Goal: Information Seeking & Learning: Find contact information

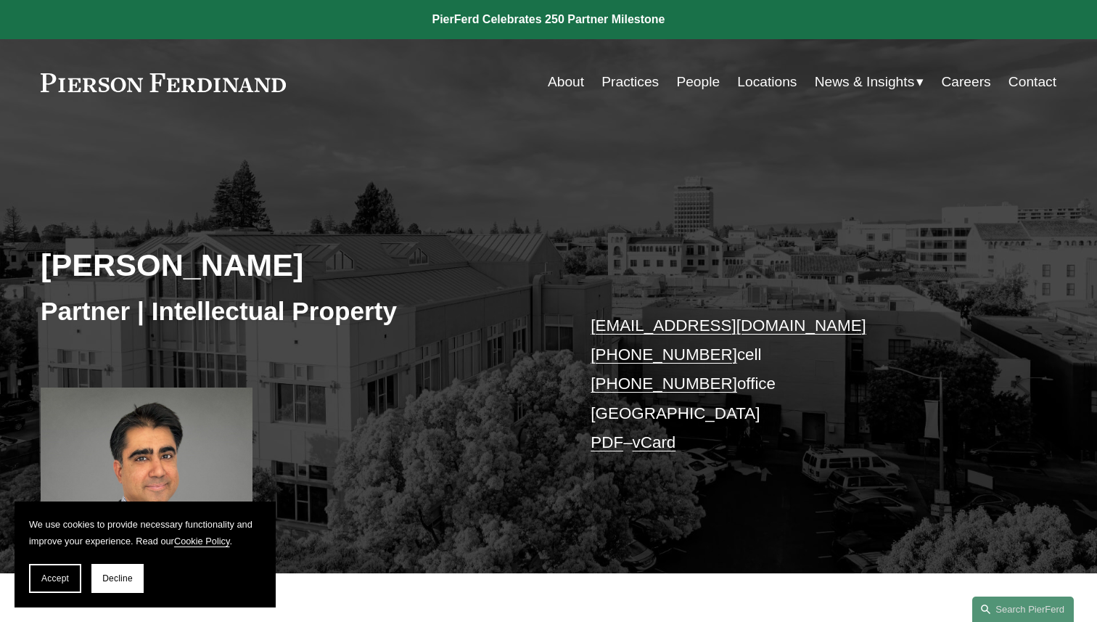
click at [556, 86] on link "About" at bounding box center [566, 82] width 36 height 28
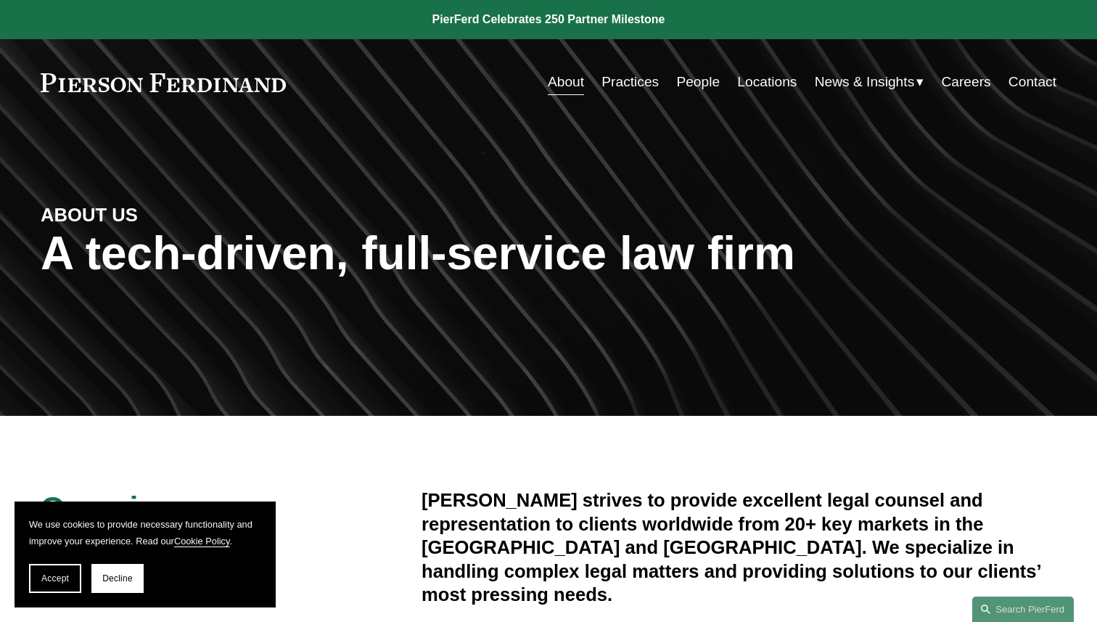
click at [776, 89] on link "Locations" at bounding box center [767, 82] width 60 height 28
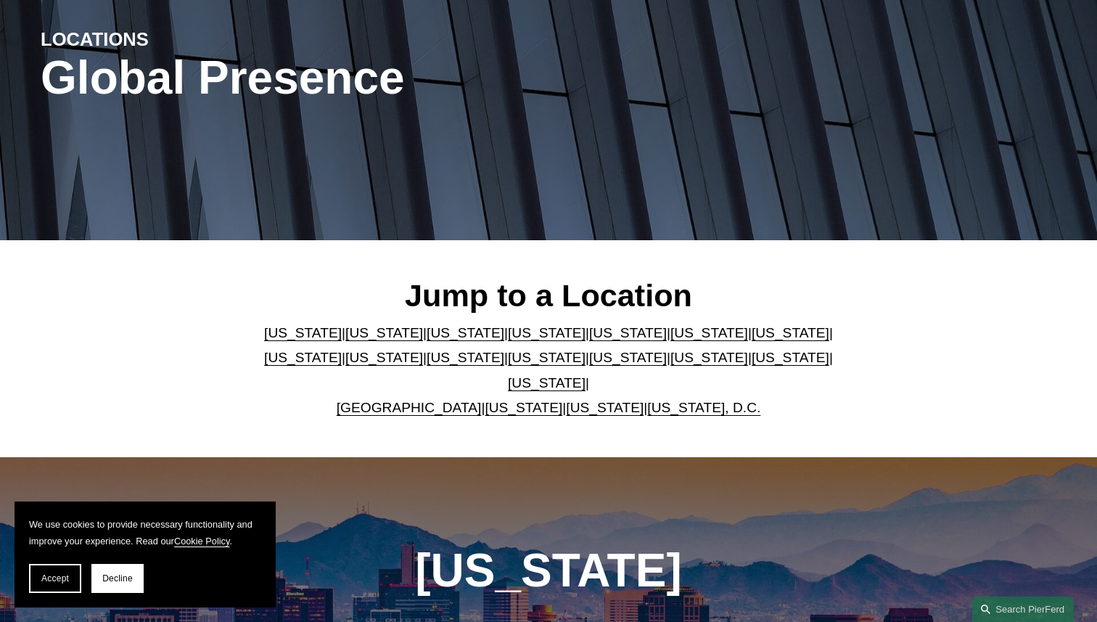
scroll to position [176, 0]
click at [647, 400] on link "Washington, D.C." at bounding box center [703, 407] width 113 height 15
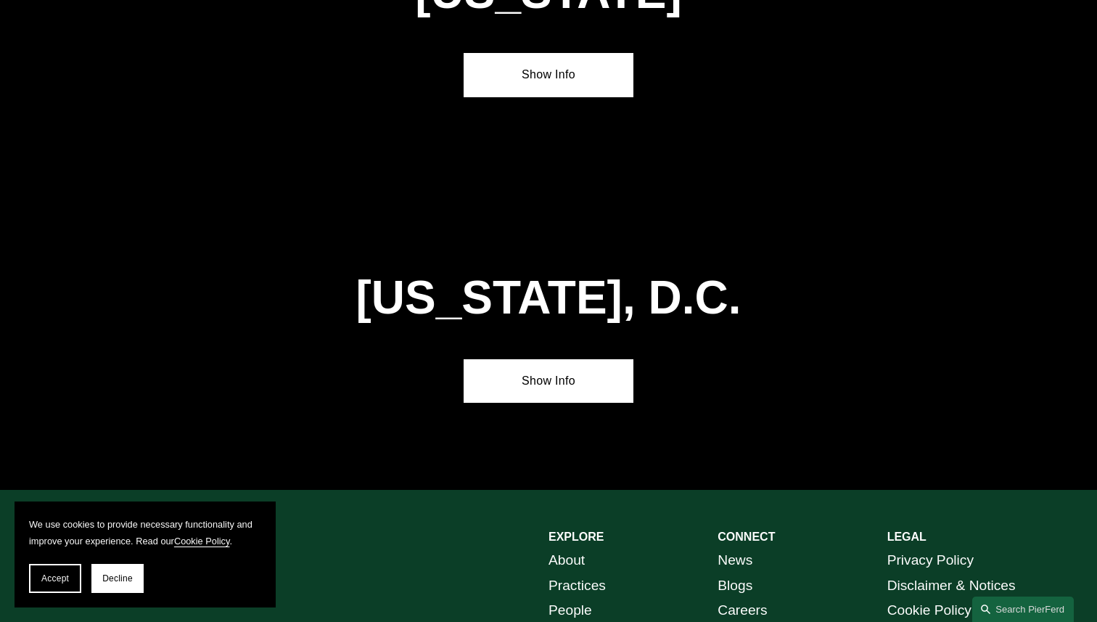
scroll to position [6121, 0]
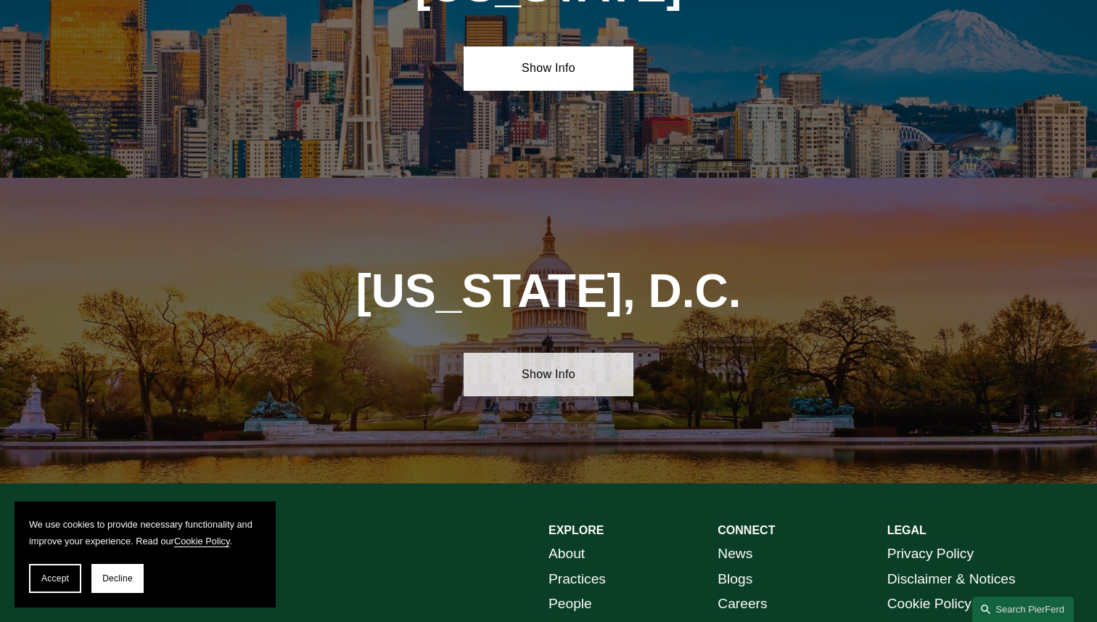
click at [560, 353] on link "Show Info" at bounding box center [548, 375] width 169 height 44
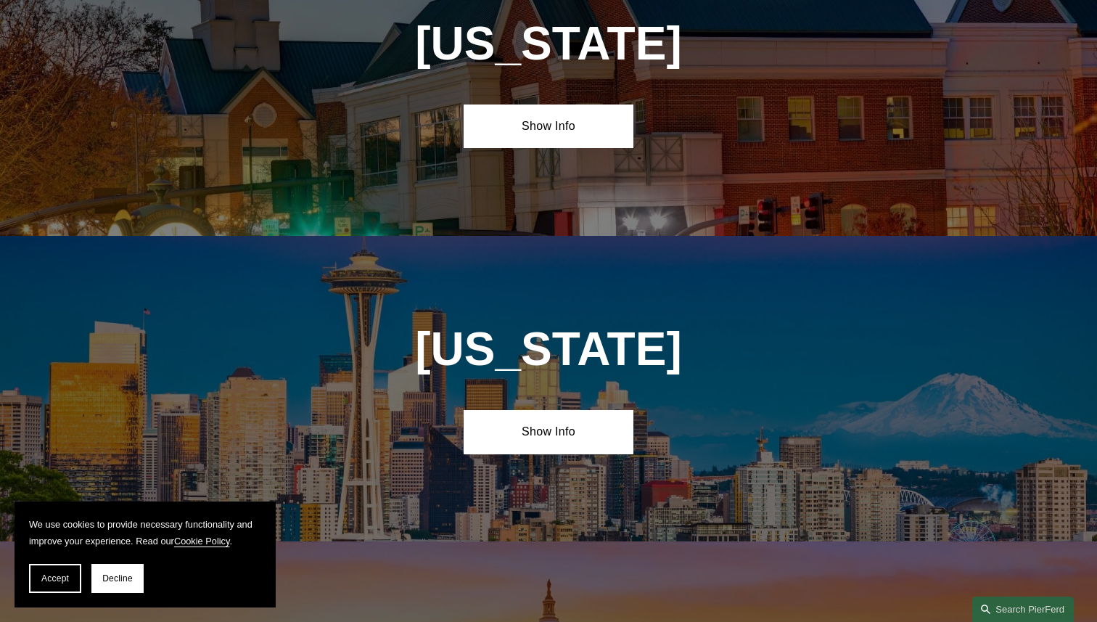
scroll to position [6367, 0]
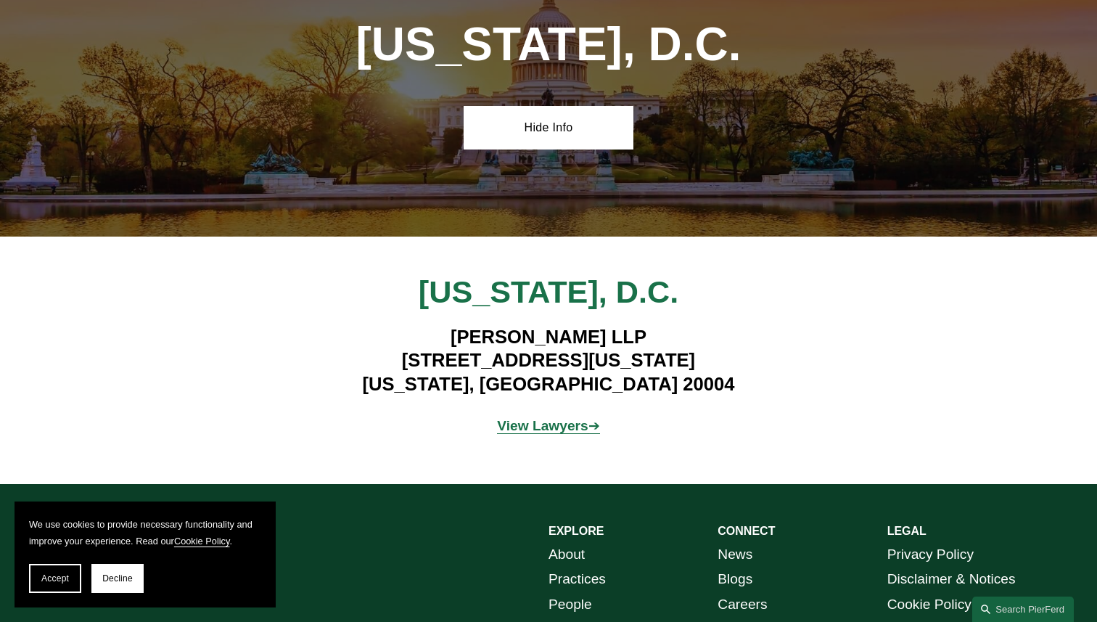
click at [305, 325] on h4 "Pierson Ferdinand LLP 601 Pennsylvania Ave NW, Suite 900 Washington, DC 20004" at bounding box center [549, 360] width 593 height 70
drag, startPoint x: 387, startPoint y: 188, endPoint x: 722, endPoint y: 190, distance: 335.2
click at [722, 325] on h4 "Pierson Ferdinand LLP 601 Pennsylvania Ave NW, Suite 900 Washington, DC 20004" at bounding box center [549, 360] width 593 height 70
copy h4 "601 Pennsylvania Ave NW, Suite 900"
drag, startPoint x: 450, startPoint y: 213, endPoint x: 676, endPoint y: 213, distance: 226.4
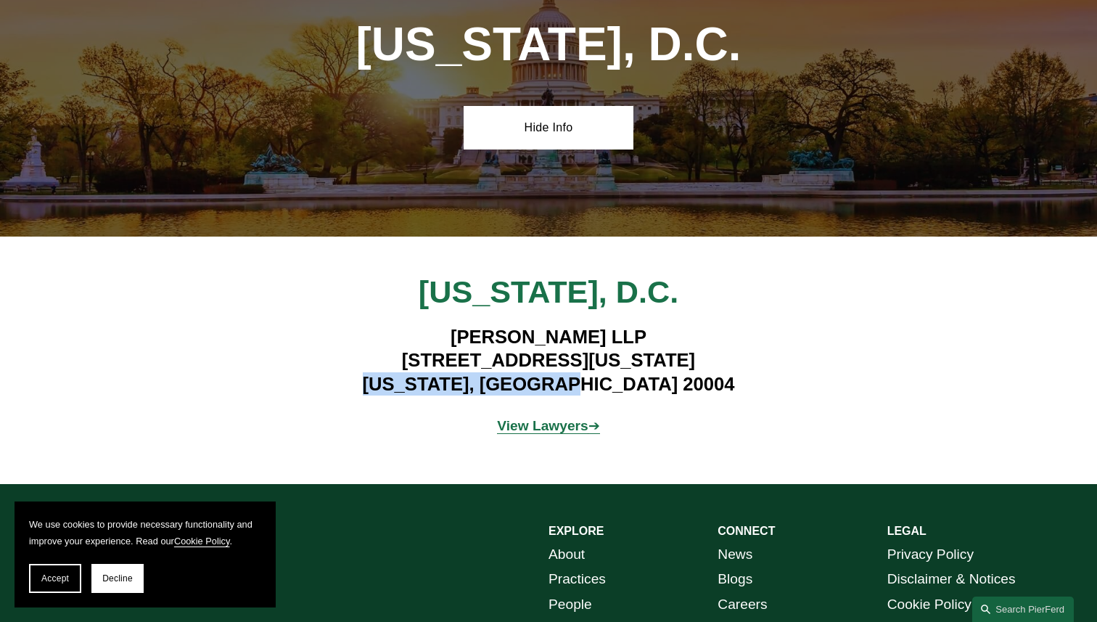
click at [676, 325] on h4 "Pierson Ferdinand LLP 601 Pennsylvania Ave NW, Suite 900 Washington, DC 20004" at bounding box center [549, 360] width 593 height 70
copy h4 "Washington, DC 20004"
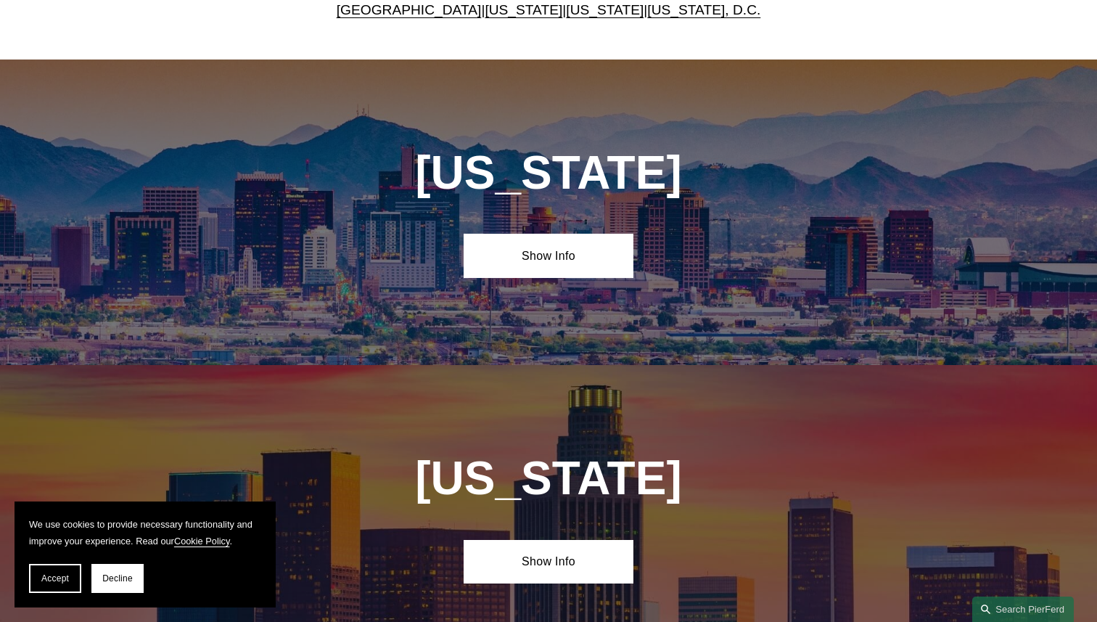
scroll to position [104, 0]
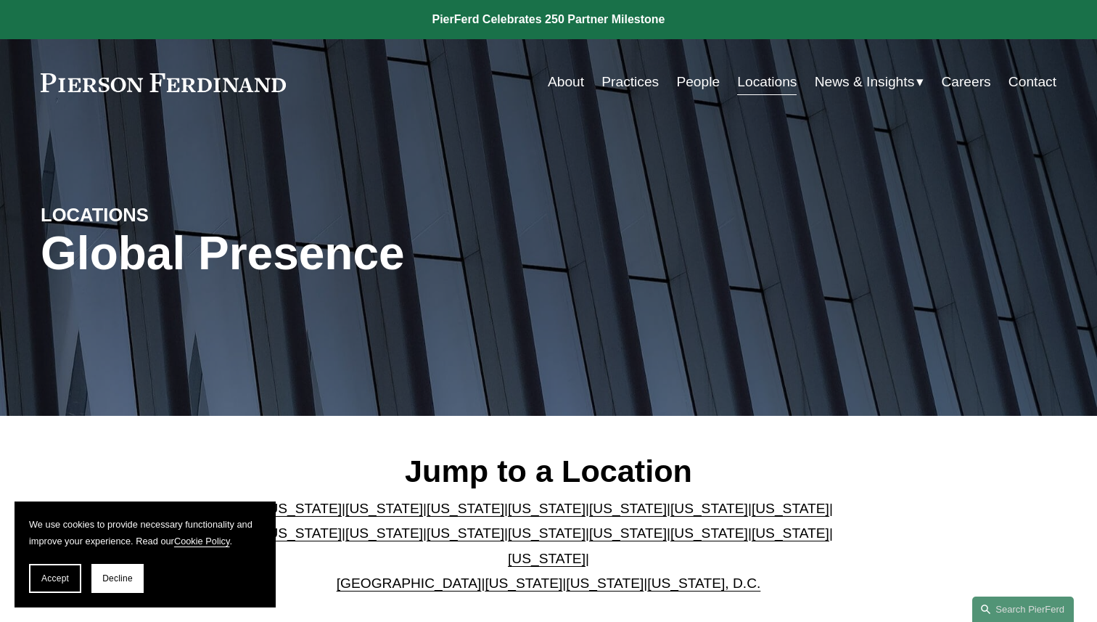
click at [706, 84] on link "People" at bounding box center [698, 82] width 44 height 28
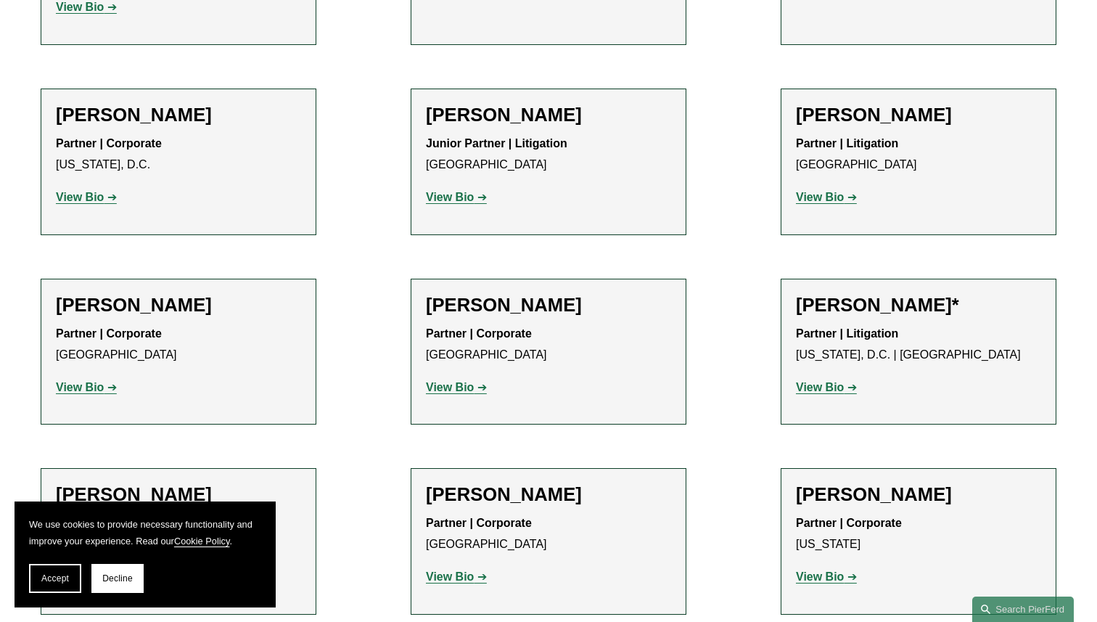
scroll to position [2566, 0]
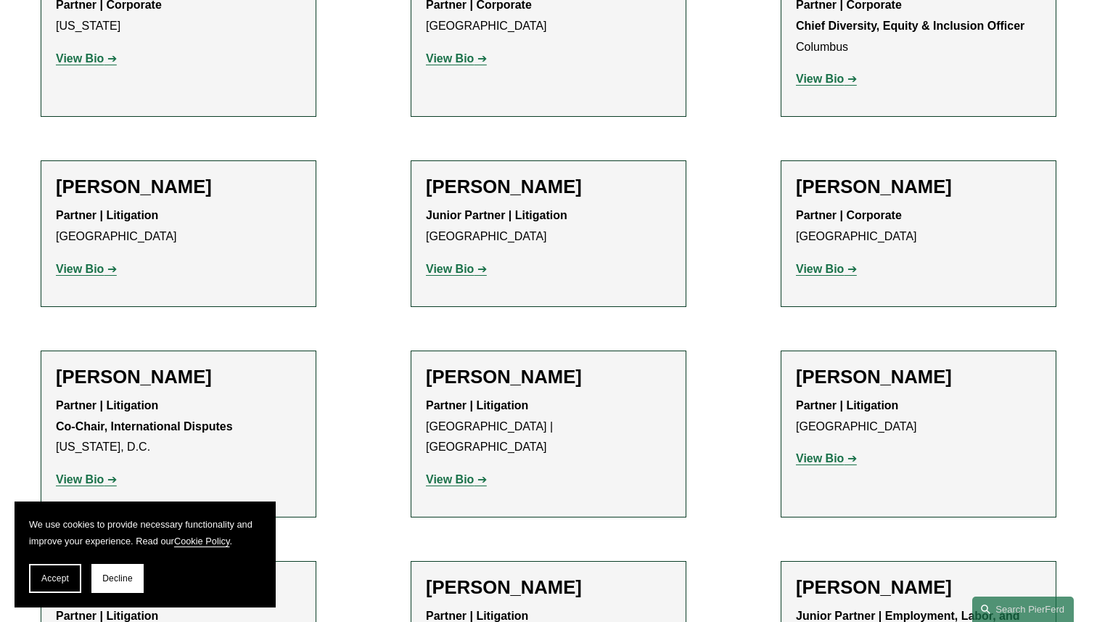
click at [99, 473] on strong "View Bio" at bounding box center [80, 479] width 48 height 12
